Goal: Task Accomplishment & Management: Use online tool/utility

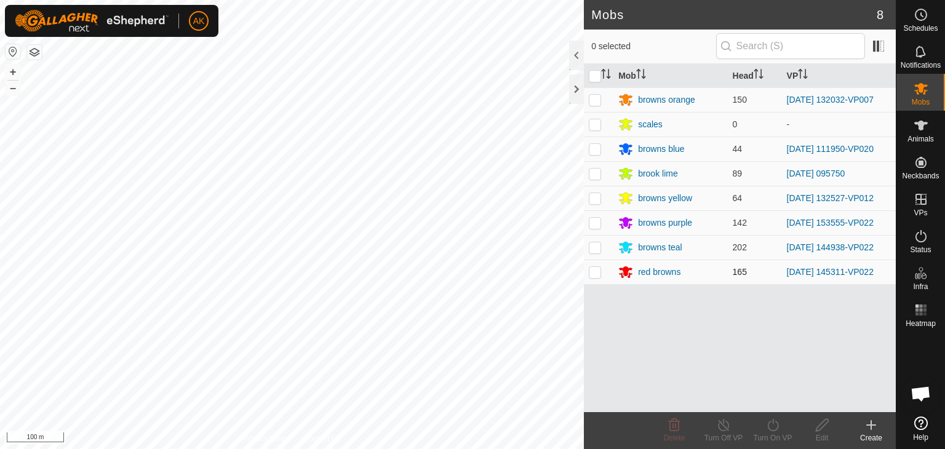
click at [596, 273] on p-checkbox at bounding box center [595, 272] width 12 height 10
checkbox input "true"
click at [775, 430] on icon at bounding box center [772, 425] width 11 height 12
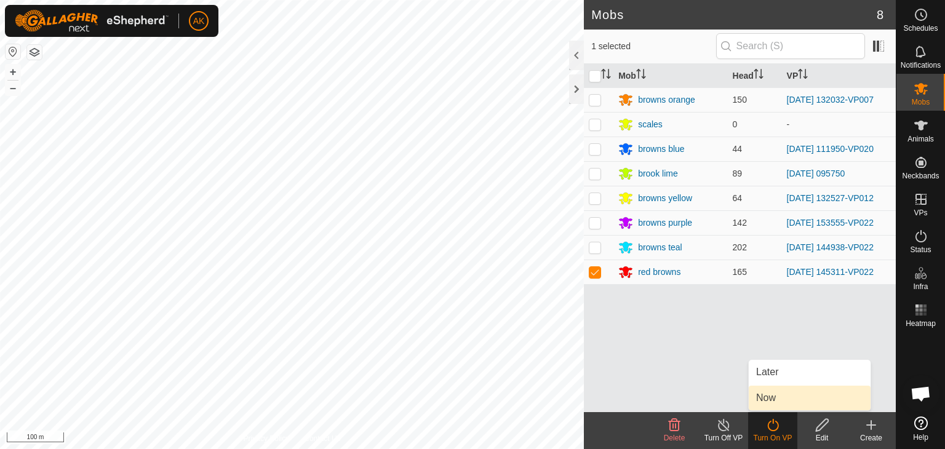
click at [769, 398] on link "Now" at bounding box center [810, 398] width 122 height 25
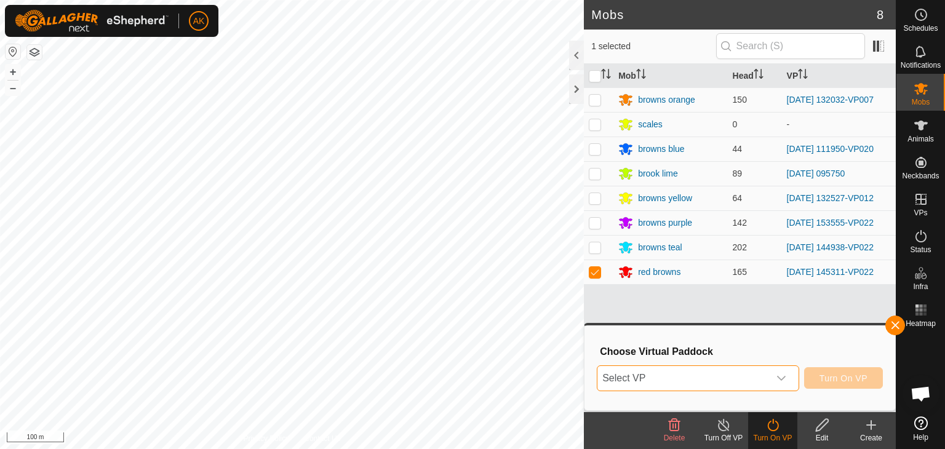
click at [675, 377] on span "Select VP" at bounding box center [684, 378] width 172 height 25
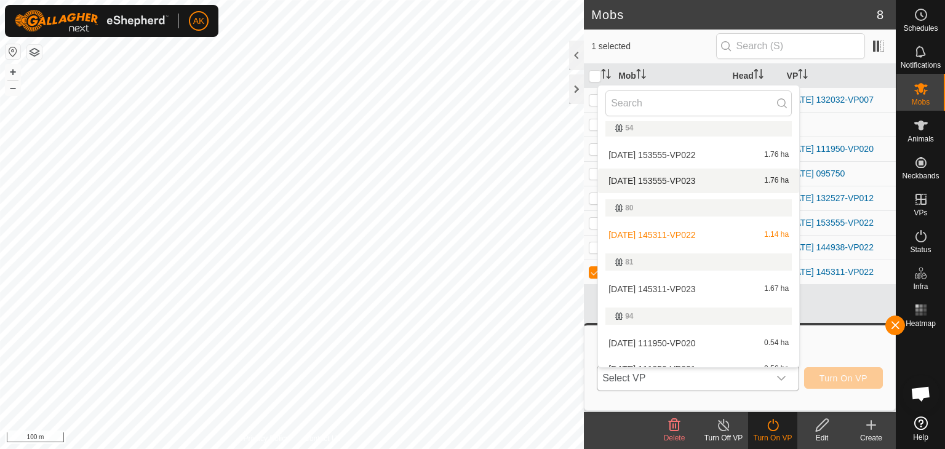
scroll to position [369, 0]
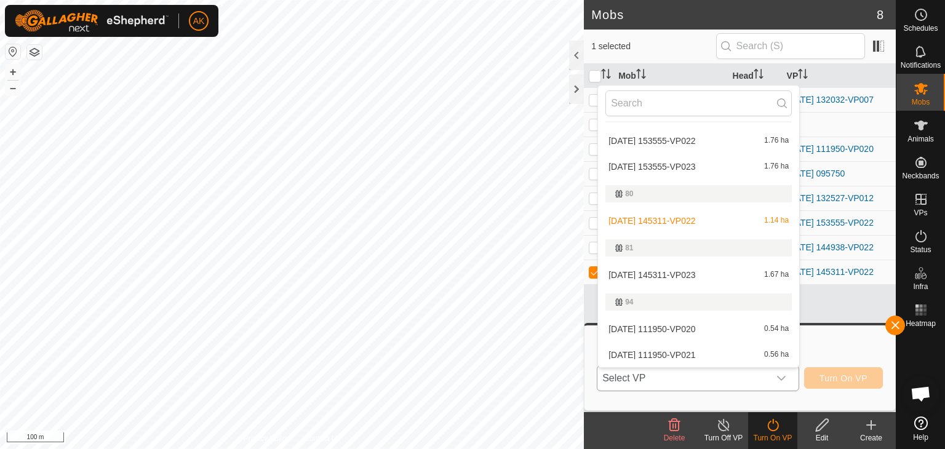
click at [634, 273] on li "2025-09-06 145311-VP023 1.67 ha" at bounding box center [698, 275] width 201 height 25
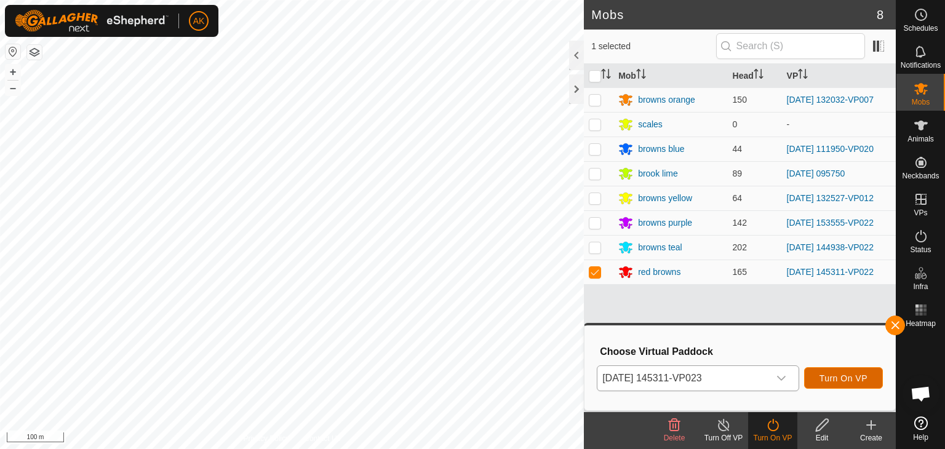
click at [852, 382] on span "Turn On VP" at bounding box center [844, 379] width 48 height 10
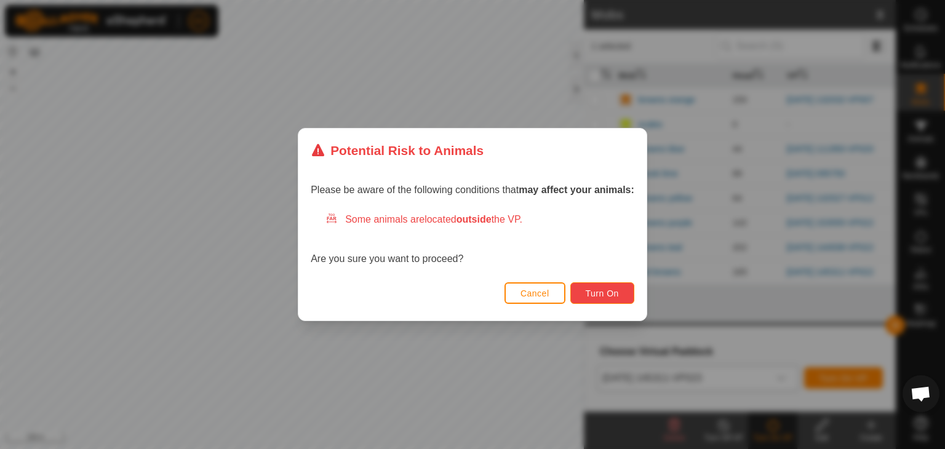
click at [593, 290] on span "Turn On" at bounding box center [602, 294] width 33 height 10
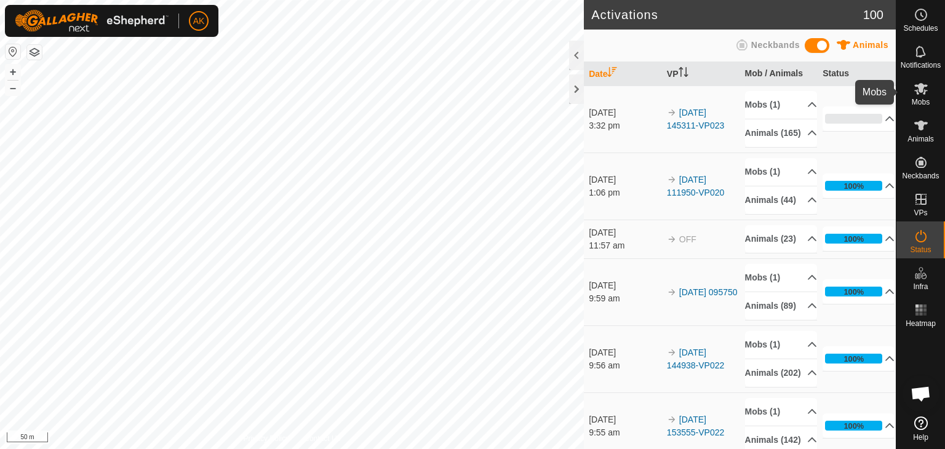
click at [921, 86] on icon at bounding box center [922, 89] width 14 height 12
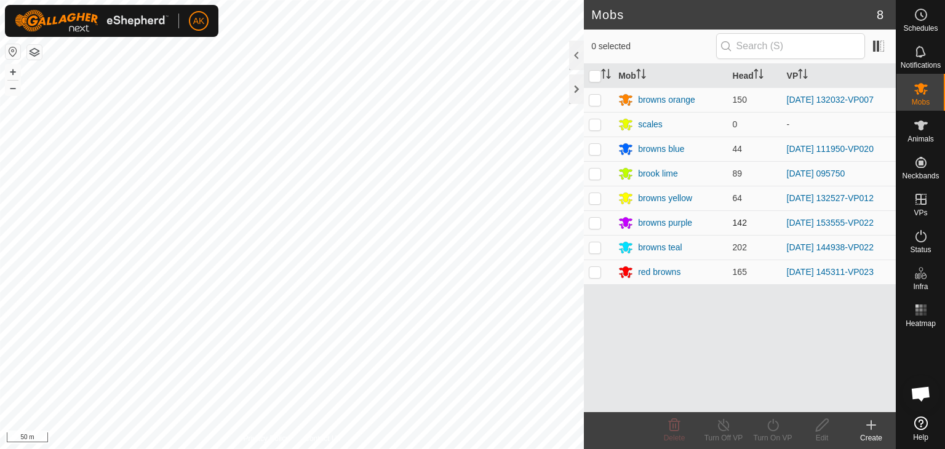
click at [593, 220] on p-checkbox at bounding box center [595, 223] width 12 height 10
checkbox input "true"
click at [769, 419] on icon at bounding box center [773, 425] width 15 height 15
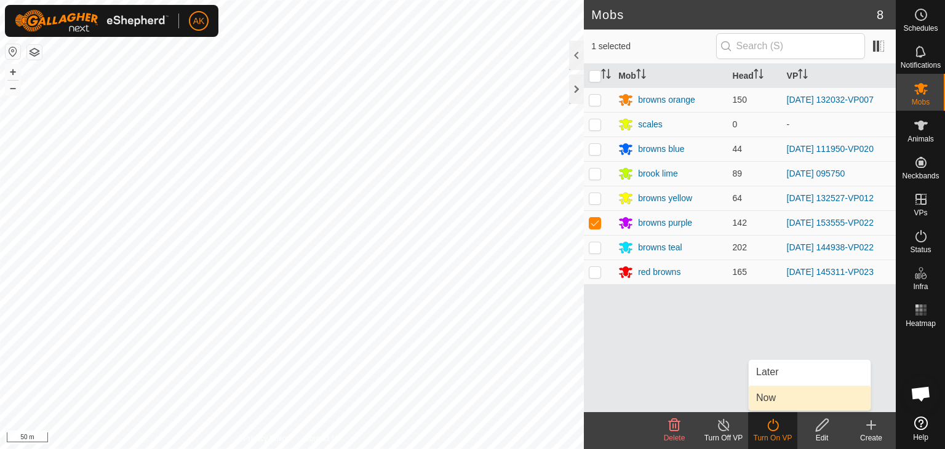
click at [766, 396] on link "Now" at bounding box center [810, 398] width 122 height 25
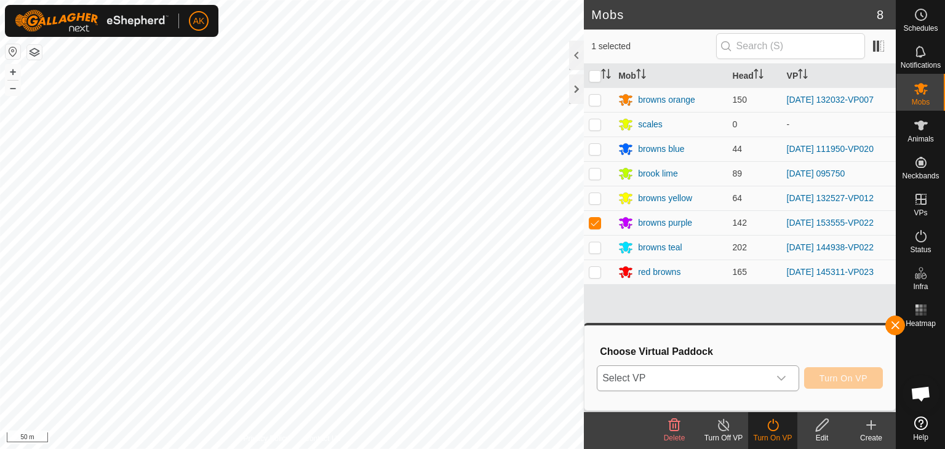
click at [755, 385] on span "Select VP" at bounding box center [684, 378] width 172 height 25
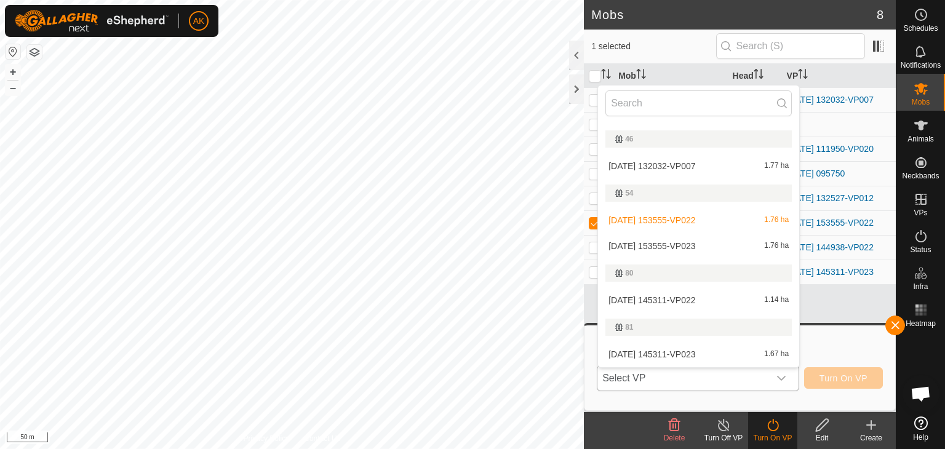
scroll to position [308, 0]
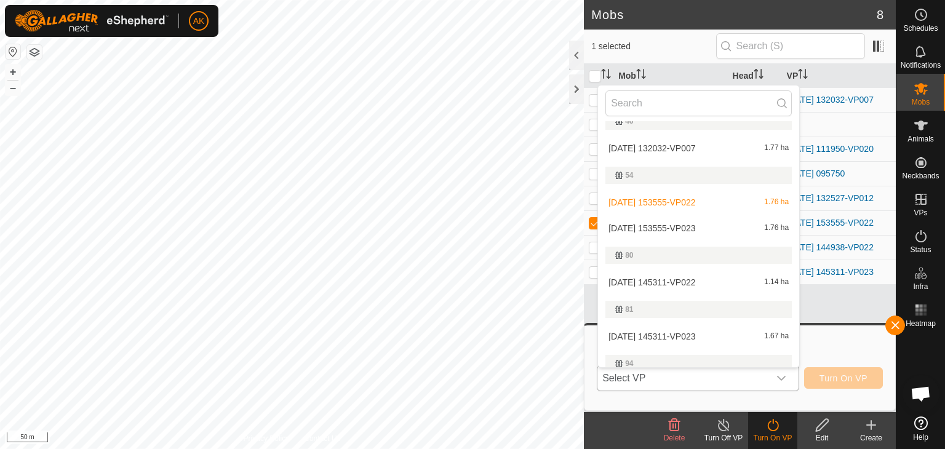
click at [667, 227] on li "2025-09-06 153555-VP023 1.76 ha" at bounding box center [698, 228] width 201 height 25
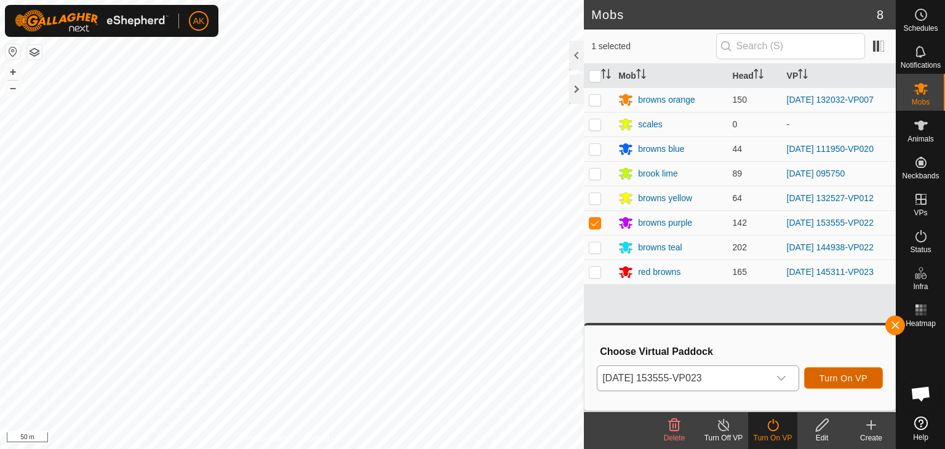
click at [841, 383] on span "Turn On VP" at bounding box center [844, 379] width 48 height 10
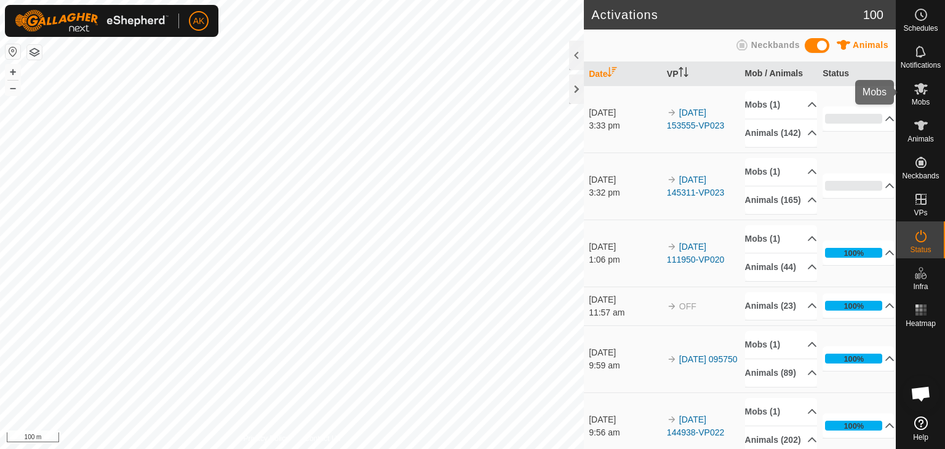
click at [916, 92] on icon at bounding box center [922, 89] width 14 height 12
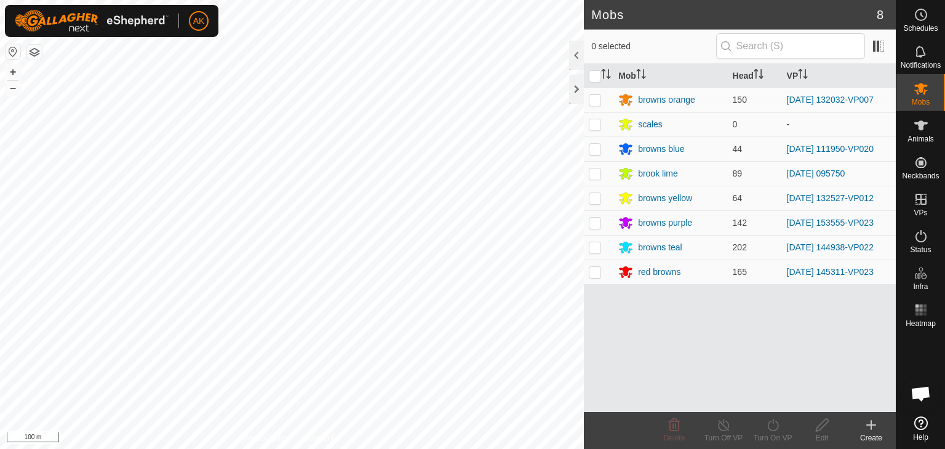
click at [593, 98] on p-checkbox at bounding box center [595, 100] width 12 height 10
checkbox input "true"
click at [773, 430] on icon at bounding box center [773, 425] width 15 height 15
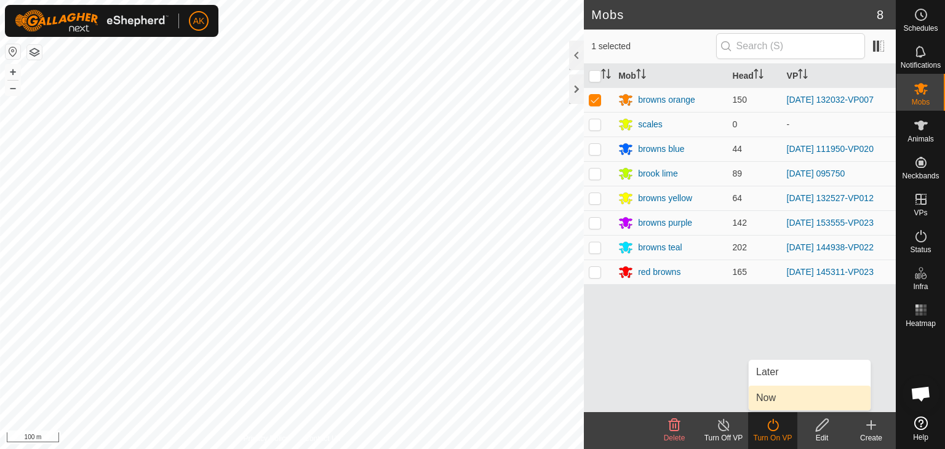
click at [767, 404] on link "Now" at bounding box center [810, 398] width 122 height 25
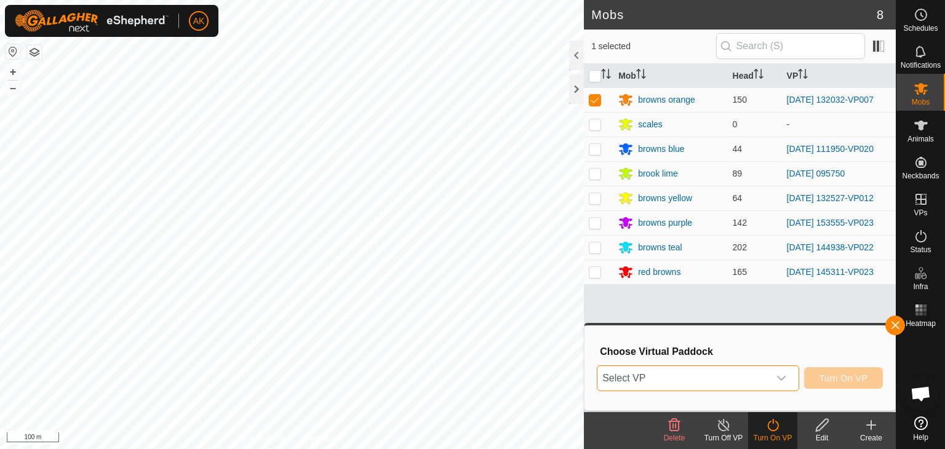
click at [750, 367] on span "Select VP" at bounding box center [684, 378] width 172 height 25
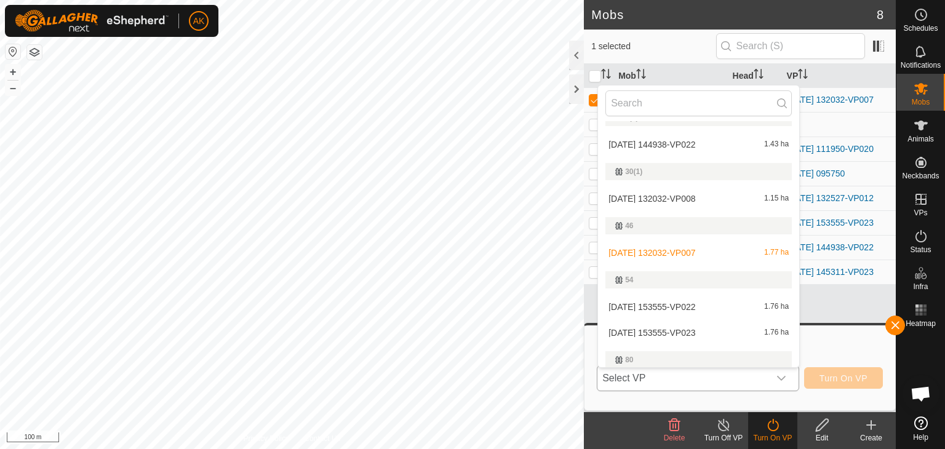
scroll to position [246, 0]
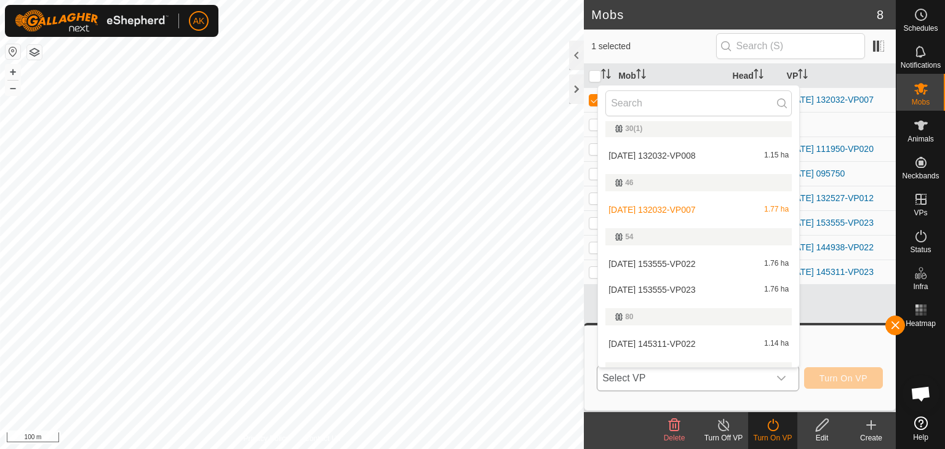
click at [671, 153] on li "2025-09-11 132032-VP008 1.15 ha" at bounding box center [698, 155] width 201 height 25
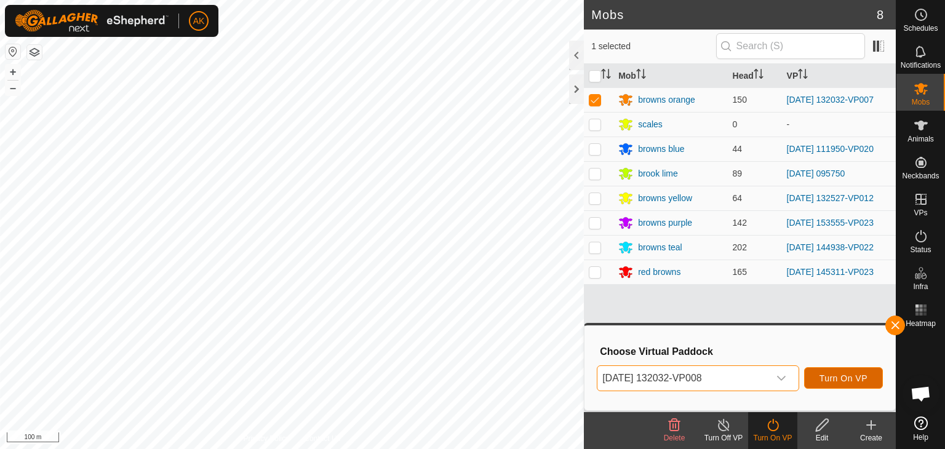
click at [830, 377] on span "Turn On VP" at bounding box center [844, 379] width 48 height 10
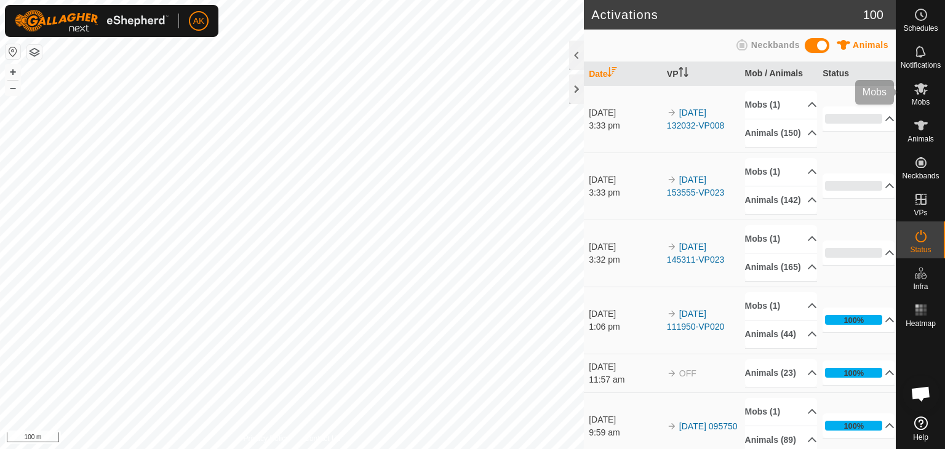
click at [921, 90] on icon at bounding box center [922, 89] width 14 height 12
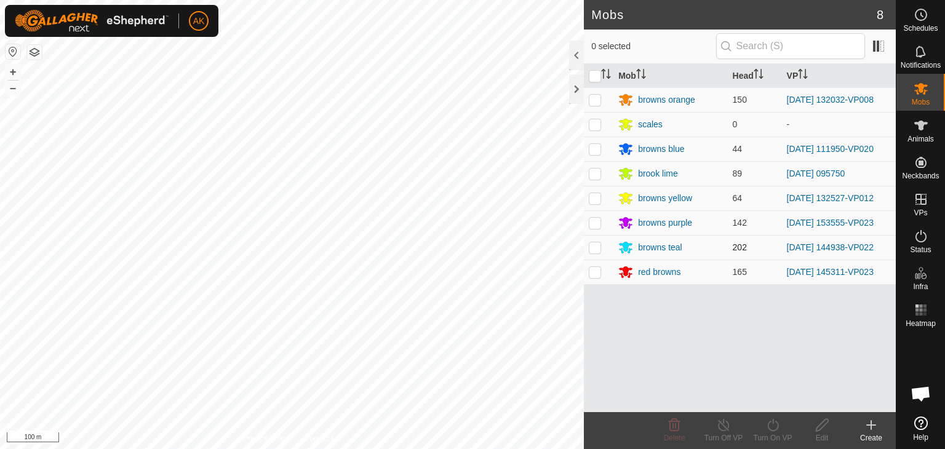
click at [592, 249] on p-checkbox at bounding box center [595, 247] width 12 height 10
checkbox input "true"
click at [773, 425] on icon at bounding box center [773, 425] width 15 height 15
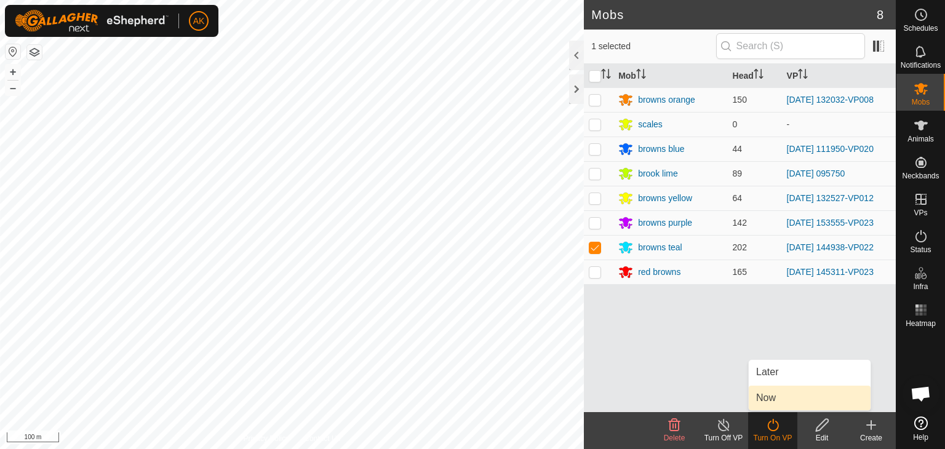
click at [773, 404] on link "Now" at bounding box center [810, 398] width 122 height 25
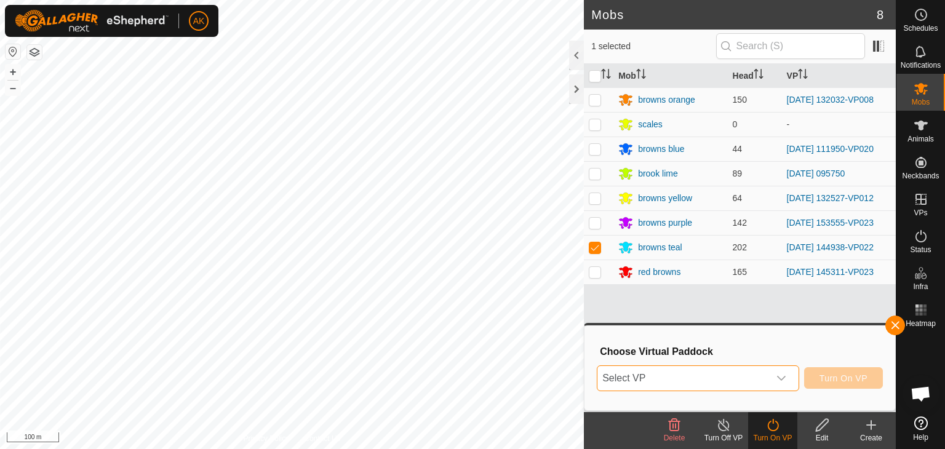
click at [743, 372] on span "Select VP" at bounding box center [684, 378] width 172 height 25
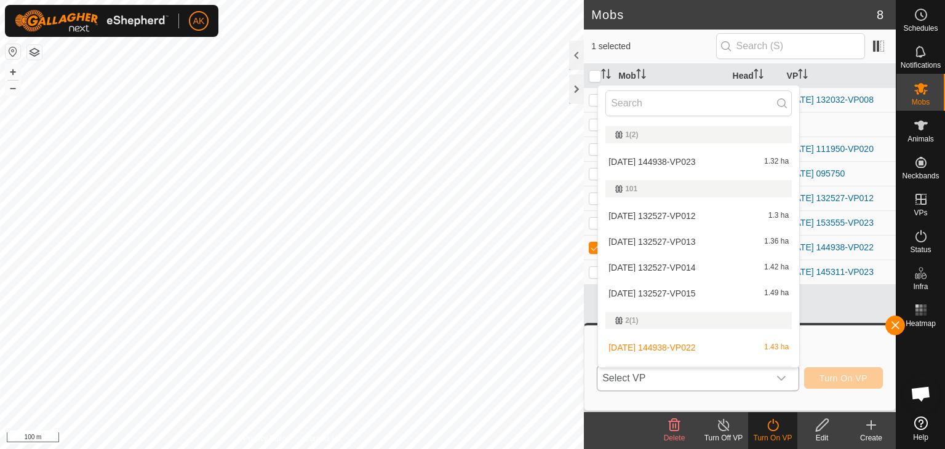
click at [661, 159] on li "2025-09-06 144938-VP023 1.32 ha" at bounding box center [698, 162] width 201 height 25
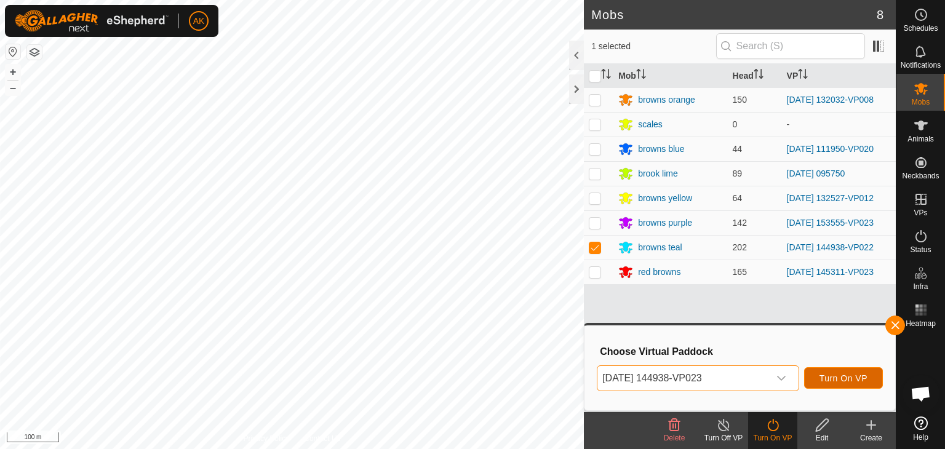
click at [854, 375] on span "Turn On VP" at bounding box center [844, 379] width 48 height 10
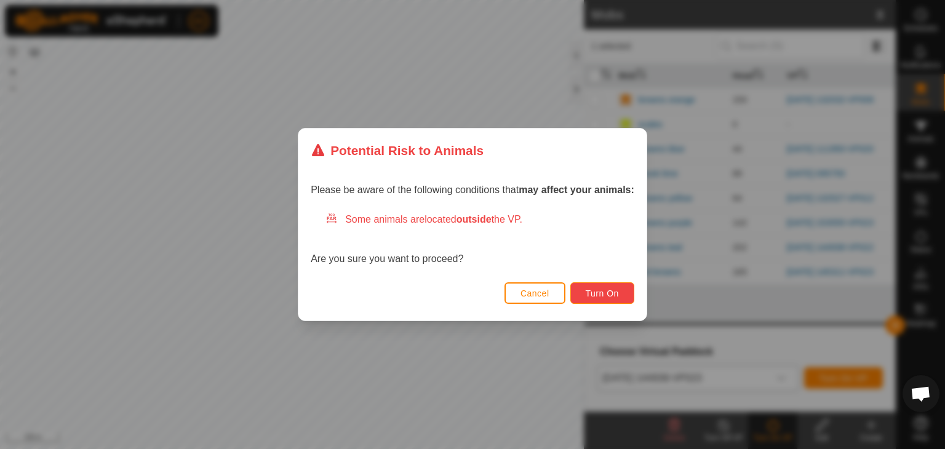
click at [618, 297] on span "Turn On" at bounding box center [602, 294] width 33 height 10
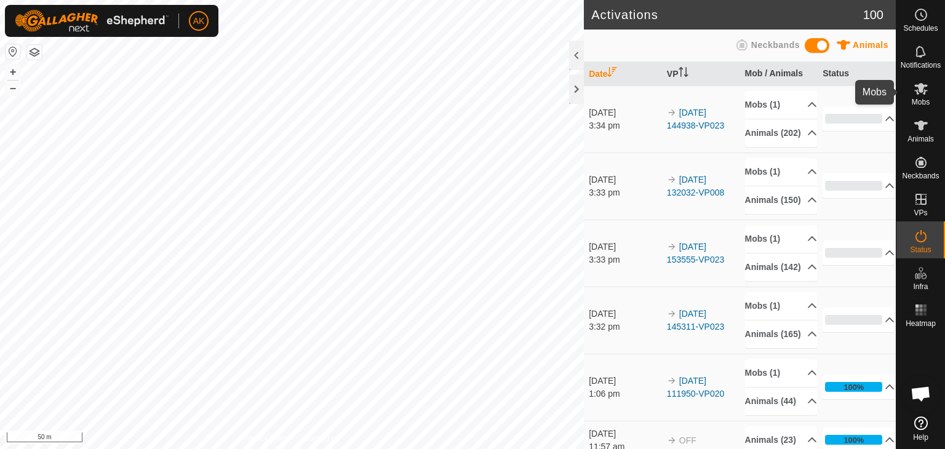
click at [924, 88] on icon at bounding box center [921, 88] width 15 height 15
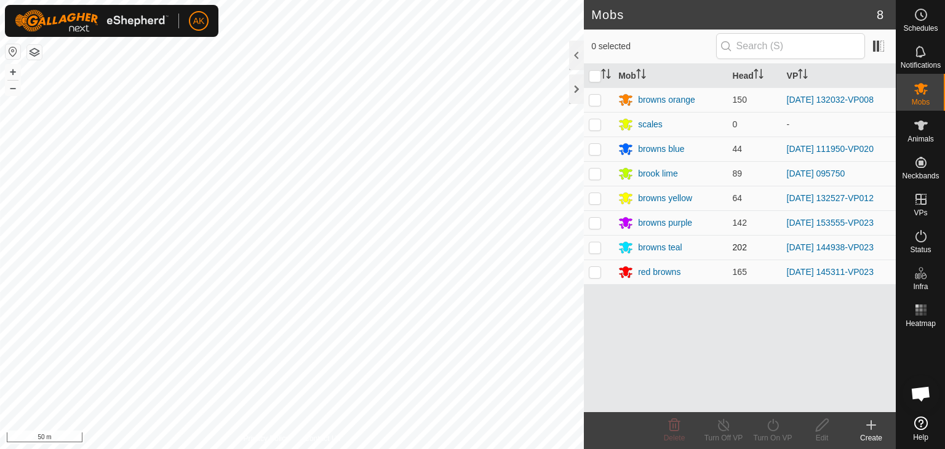
click at [591, 248] on p-checkbox at bounding box center [595, 247] width 12 height 10
checkbox input "true"
click at [775, 428] on icon at bounding box center [773, 425] width 15 height 15
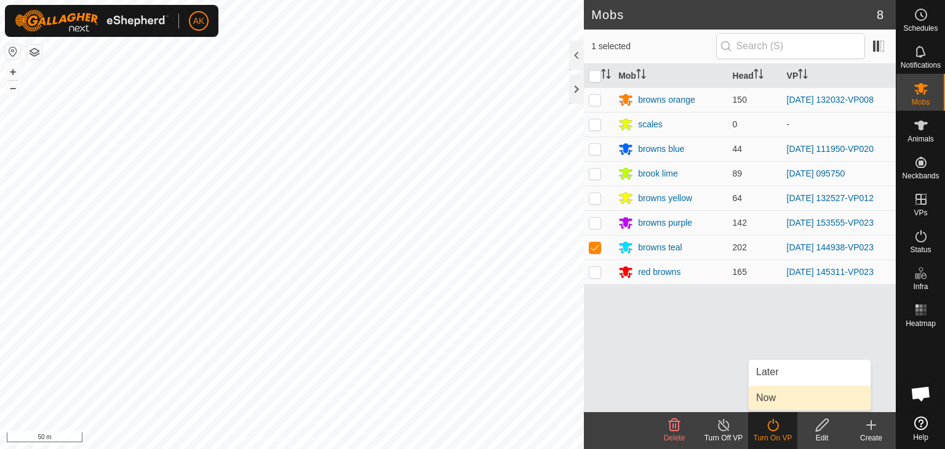
click at [775, 392] on link "Now" at bounding box center [810, 398] width 122 height 25
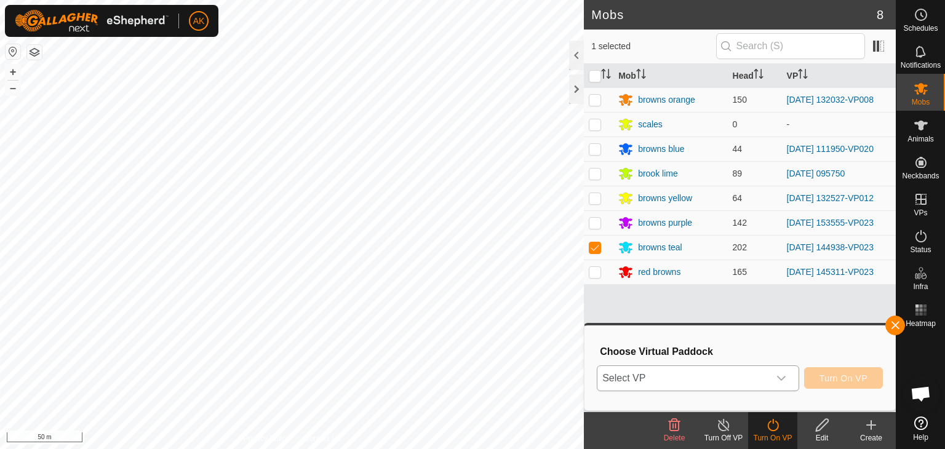
click at [753, 375] on span "Select VP" at bounding box center [684, 378] width 172 height 25
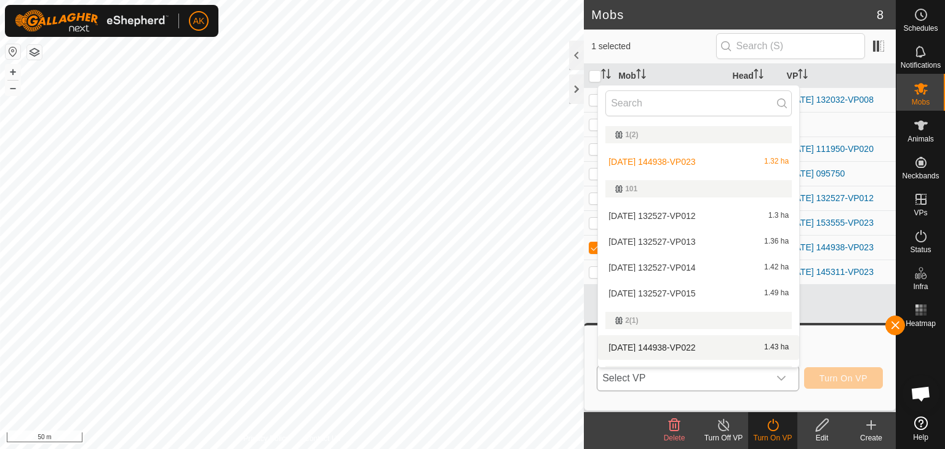
click at [665, 348] on li "2025-09-06 144938-VP022 1.43 ha" at bounding box center [698, 347] width 201 height 25
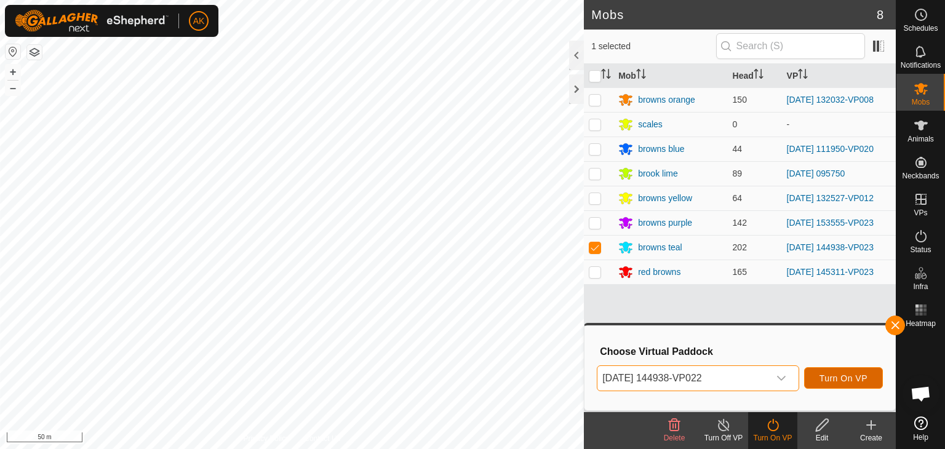
click at [844, 382] on span "Turn On VP" at bounding box center [844, 379] width 48 height 10
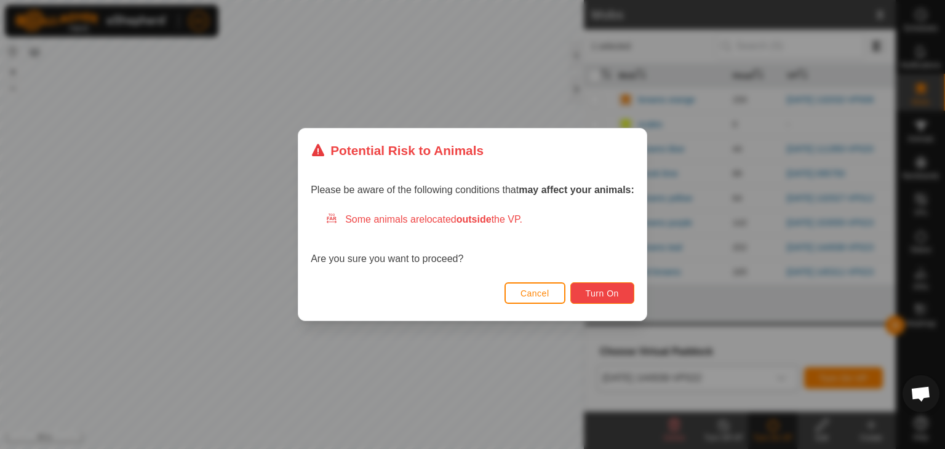
click at [611, 295] on span "Turn On" at bounding box center [602, 294] width 33 height 10
